Goal: Information Seeking & Learning: Learn about a topic

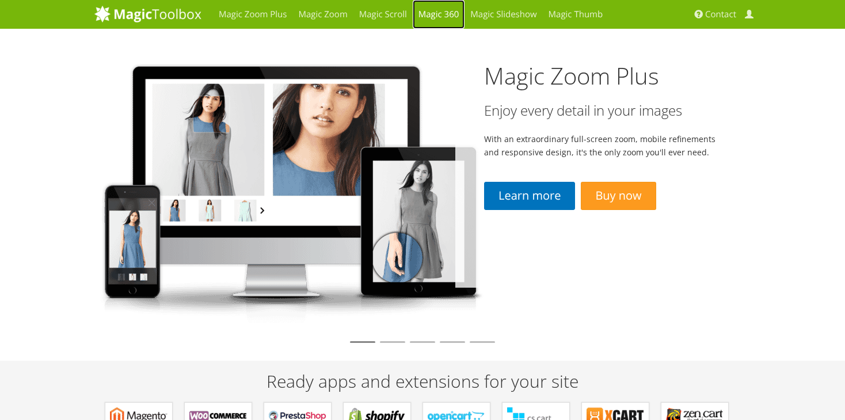
click at [444, 13] on link "Magic 360" at bounding box center [439, 14] width 52 height 29
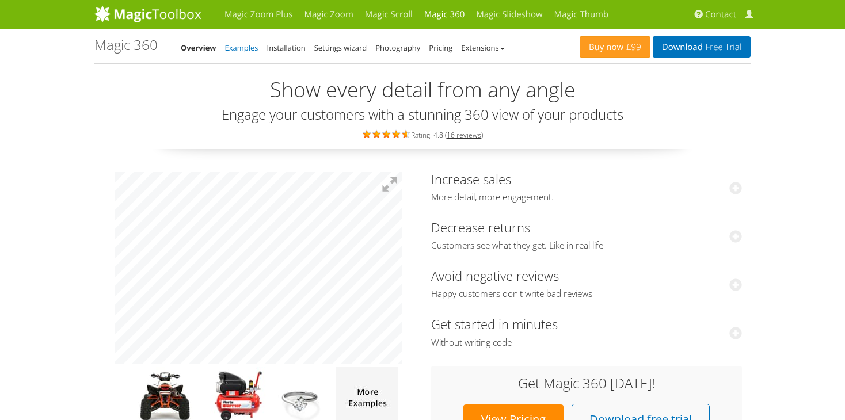
click at [240, 48] on link "Examples" at bounding box center [241, 48] width 33 height 10
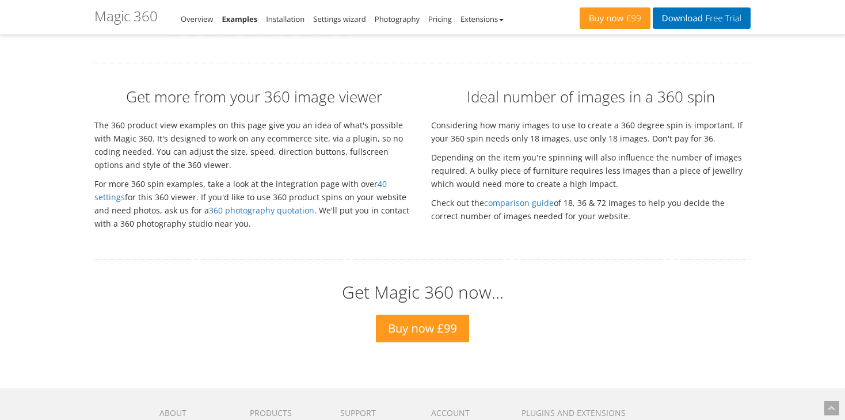
scroll to position [2659, 0]
